Goal: Complete application form

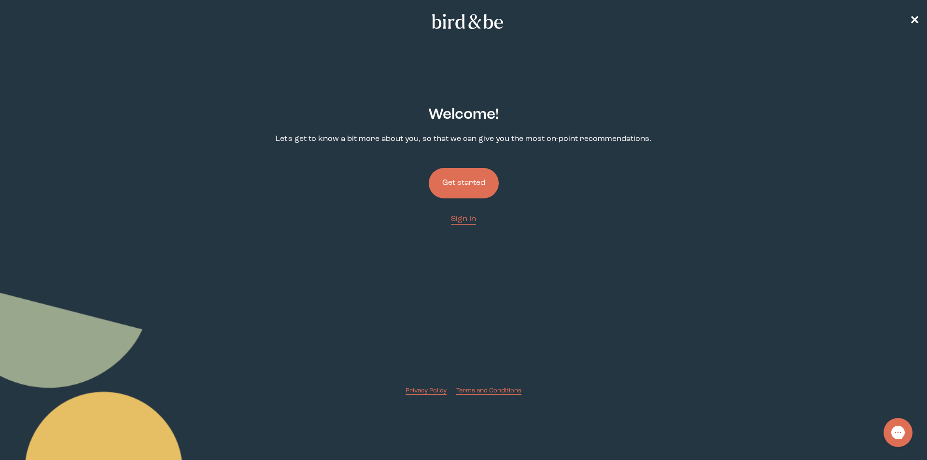
click at [474, 186] on button "Get started" at bounding box center [464, 183] width 70 height 30
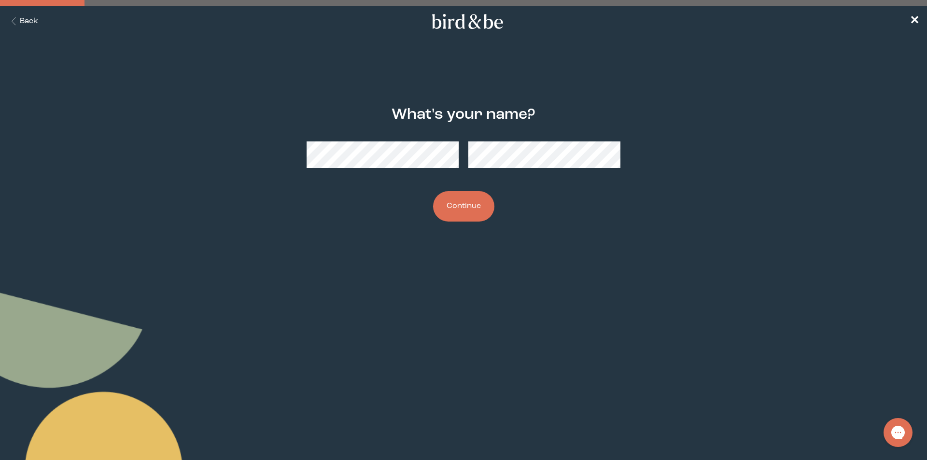
click at [433, 191] on button "Continue" at bounding box center [463, 206] width 61 height 30
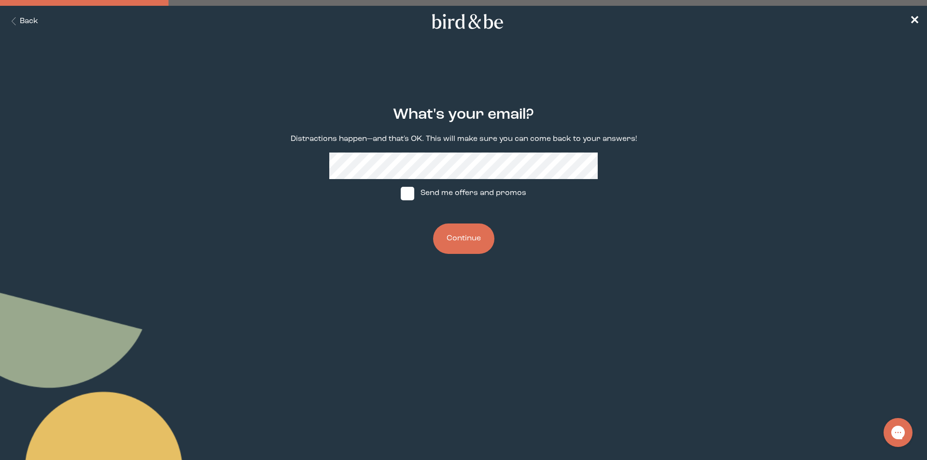
click at [463, 248] on button "Continue" at bounding box center [463, 239] width 61 height 30
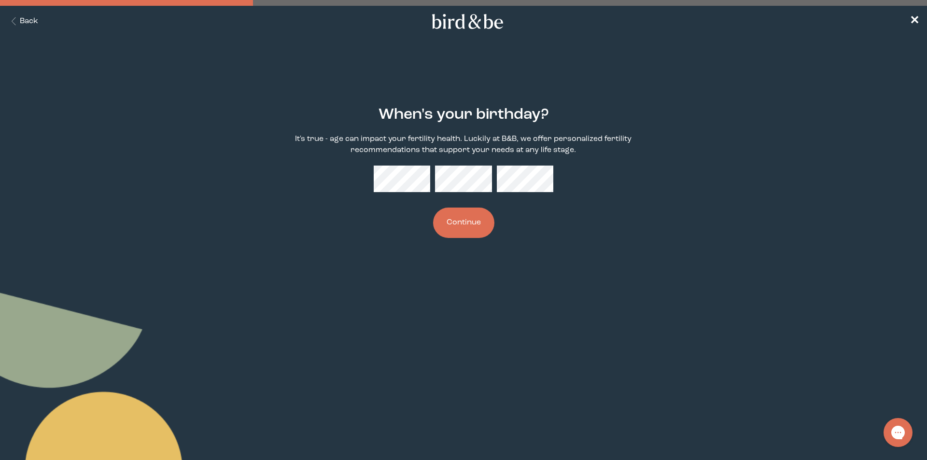
click at [453, 222] on button "Continue" at bounding box center [463, 223] width 61 height 30
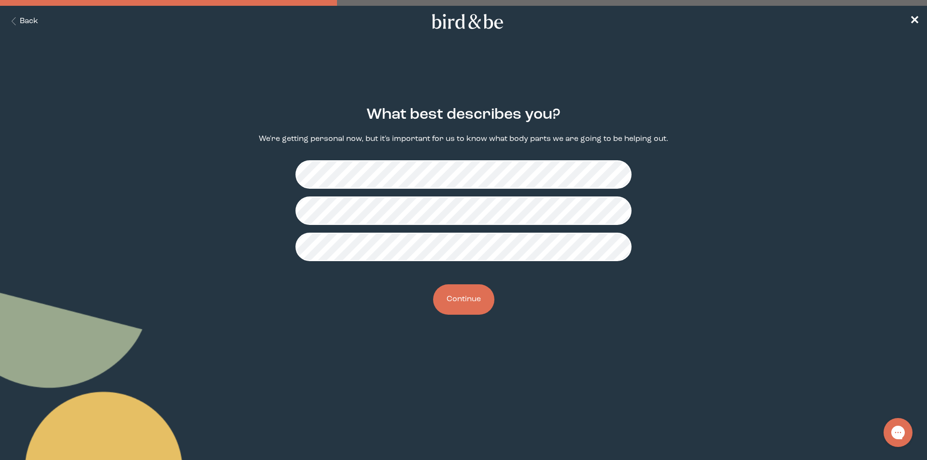
click at [482, 308] on button "Continue" at bounding box center [463, 299] width 61 height 30
click at [474, 304] on button "Continue" at bounding box center [463, 299] width 61 height 30
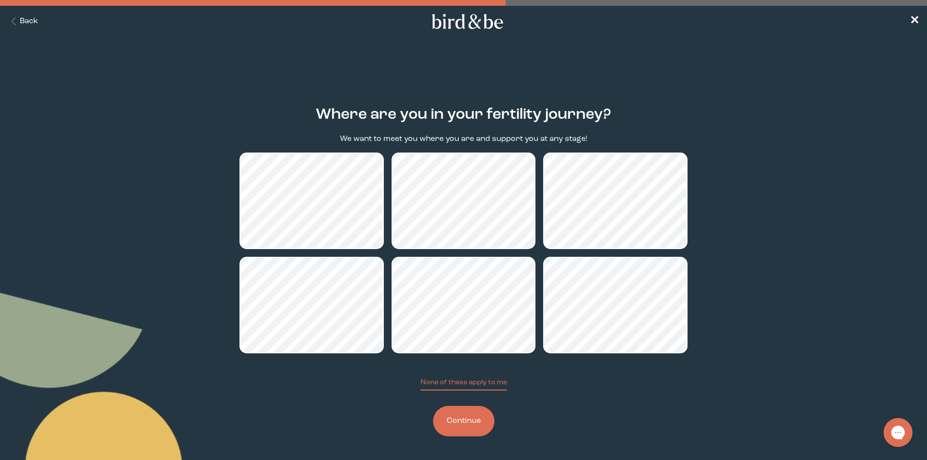
click at [473, 425] on button "Continue" at bounding box center [463, 421] width 61 height 30
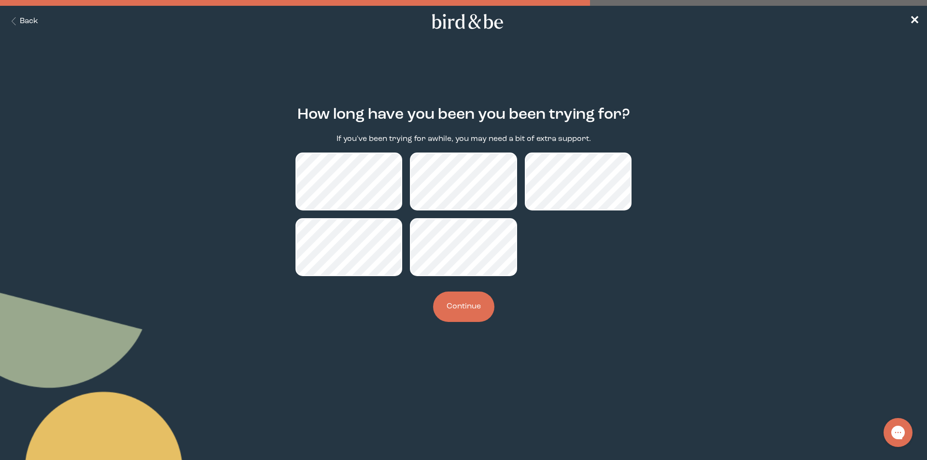
click at [463, 288] on div "How long have you been you been trying for? If you've been trying for awhile, y…" at bounding box center [463, 214] width 448 height 247
click at [470, 305] on button "Continue" at bounding box center [463, 307] width 61 height 30
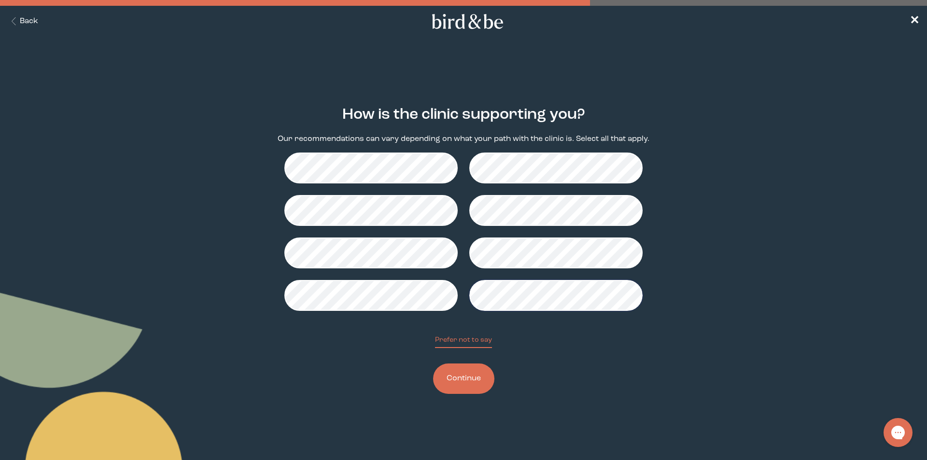
click at [473, 374] on button "Continue" at bounding box center [463, 379] width 61 height 30
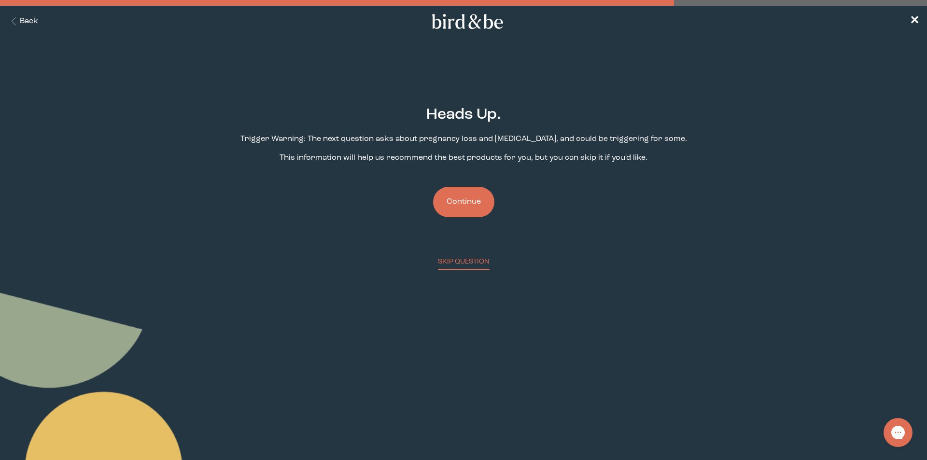
click at [454, 201] on button "Continue" at bounding box center [463, 202] width 61 height 30
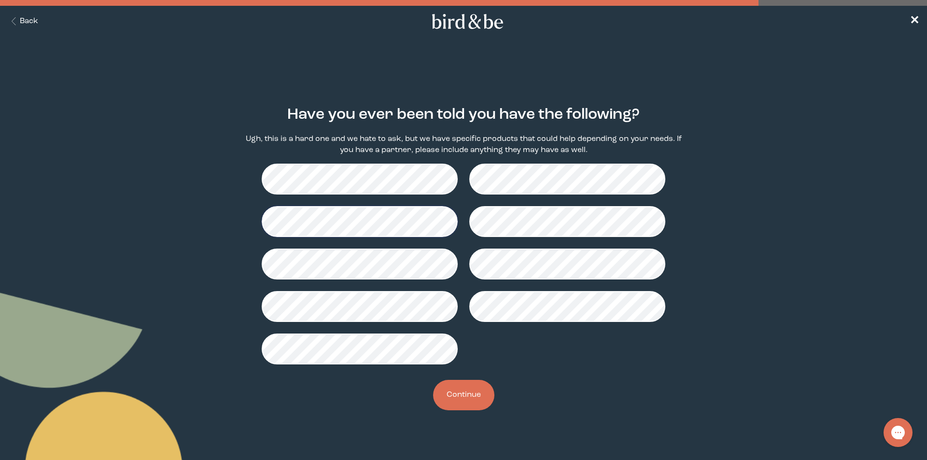
click at [457, 393] on button "Continue" at bounding box center [463, 395] width 61 height 30
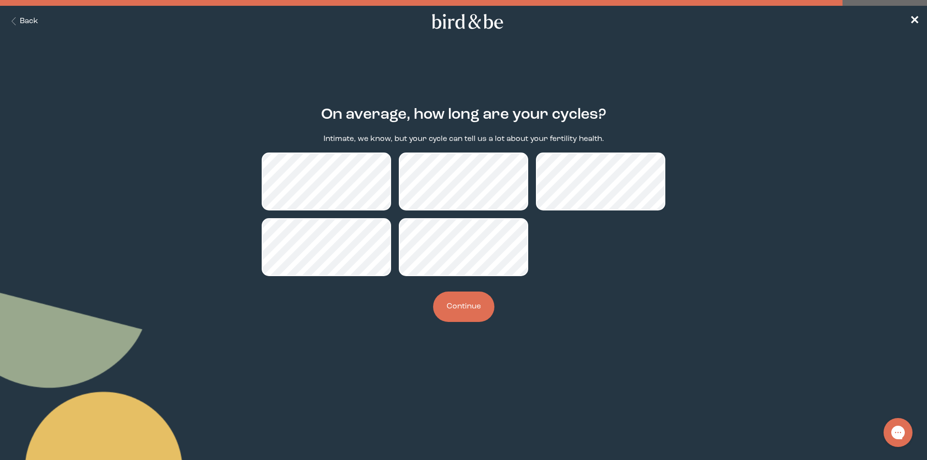
click at [459, 305] on button "Continue" at bounding box center [463, 307] width 61 height 30
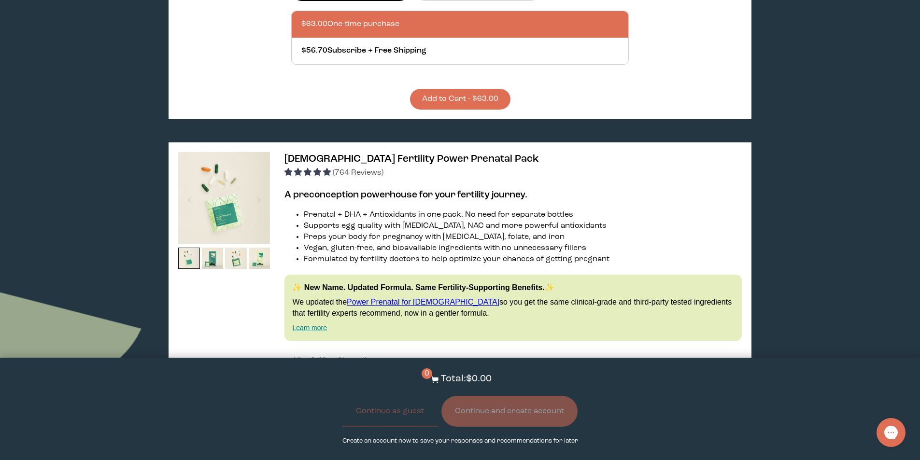
scroll to position [1255, 0]
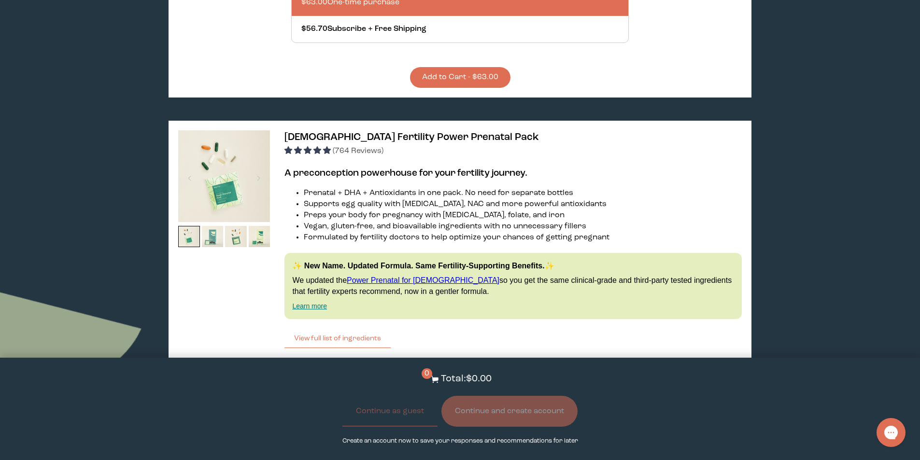
click at [210, 226] on img at bounding box center [213, 237] width 22 height 22
click at [377, 132] on span "[DEMOGRAPHIC_DATA] Fertility Power Prenatal Pack" at bounding box center [411, 137] width 254 height 10
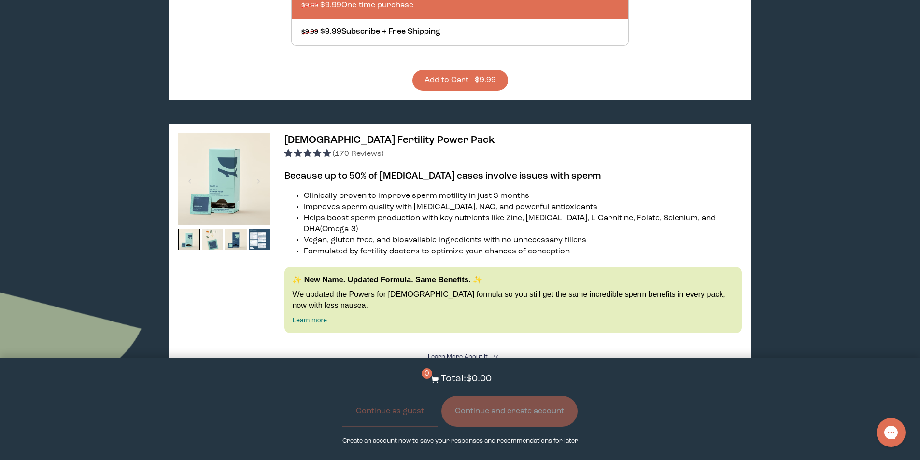
scroll to position [869, 0]
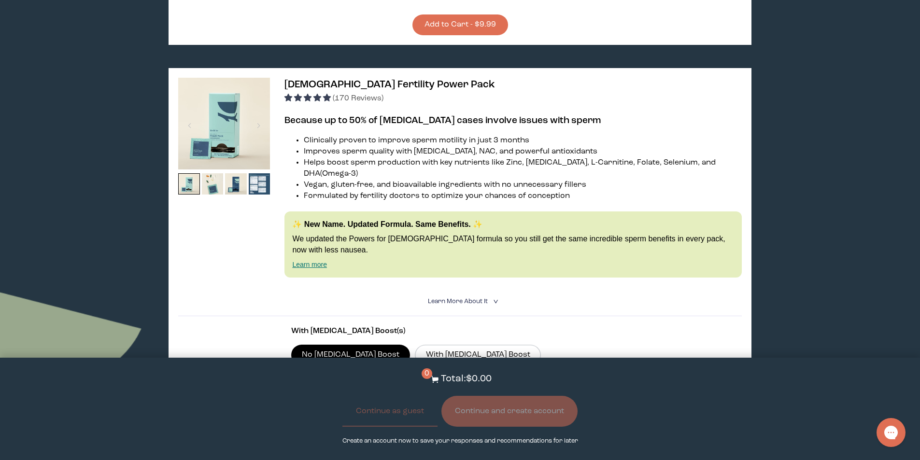
click at [441, 298] on span "Learn More About it" at bounding box center [458, 301] width 60 height 6
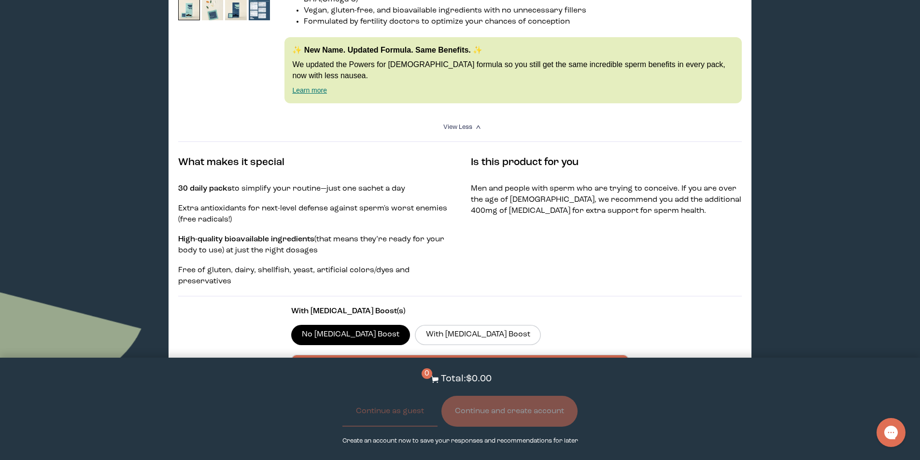
scroll to position [1062, 0]
